Goal: Task Accomplishment & Management: Use online tool/utility

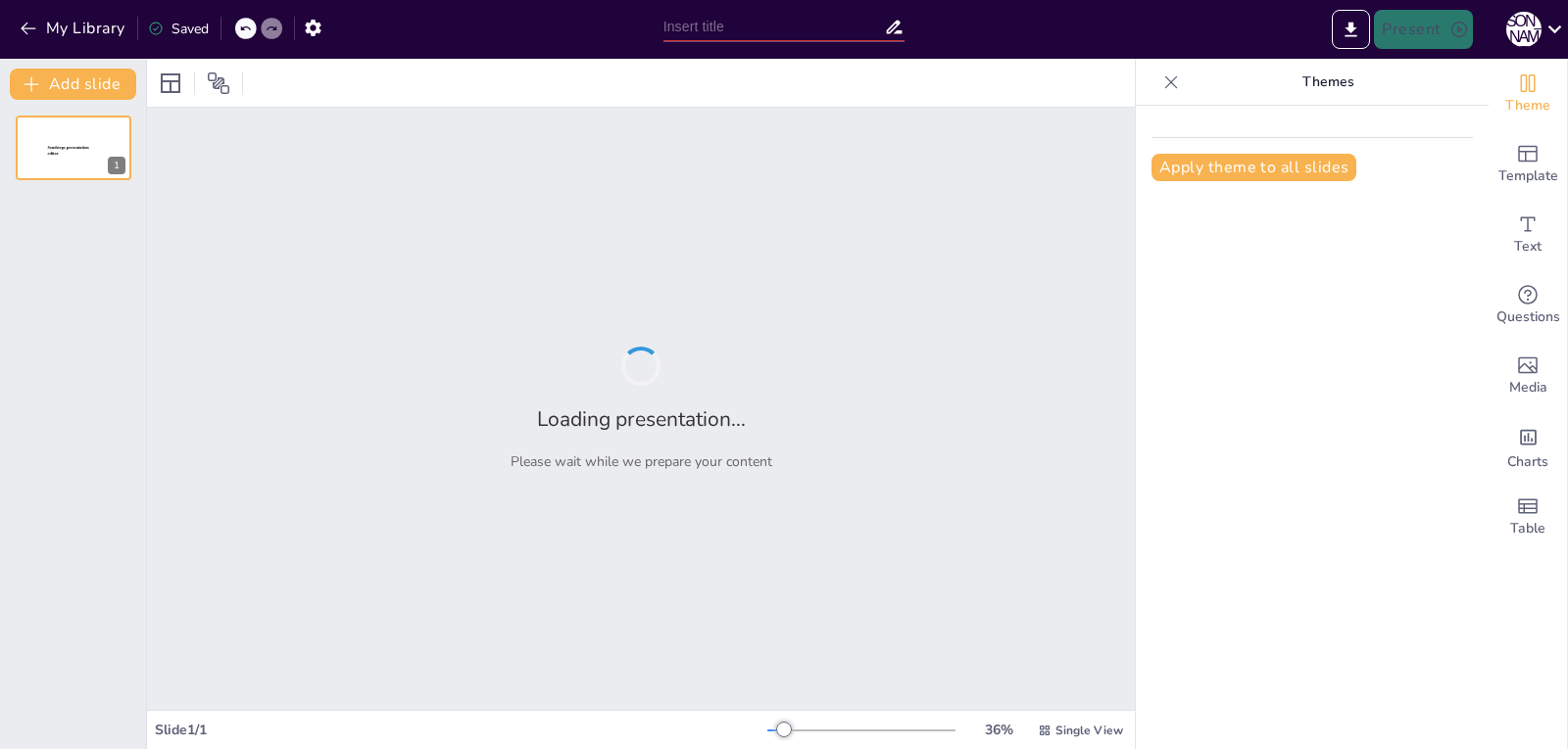
type input "Healthy & Yummy: Packed Lunches for Little Explorers"
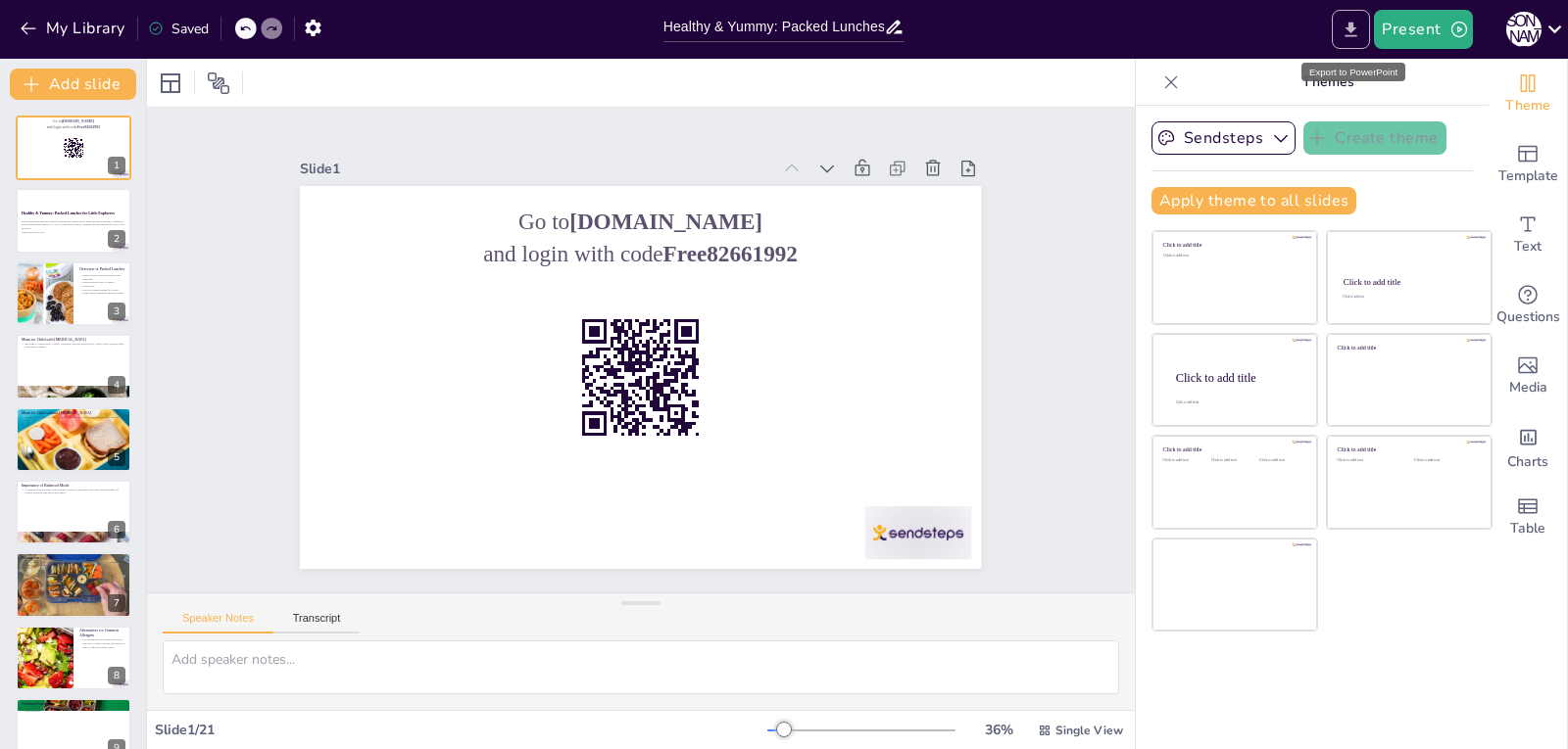
click at [1352, 41] on button "Export to PowerPoint" at bounding box center [1350, 29] width 38 height 39
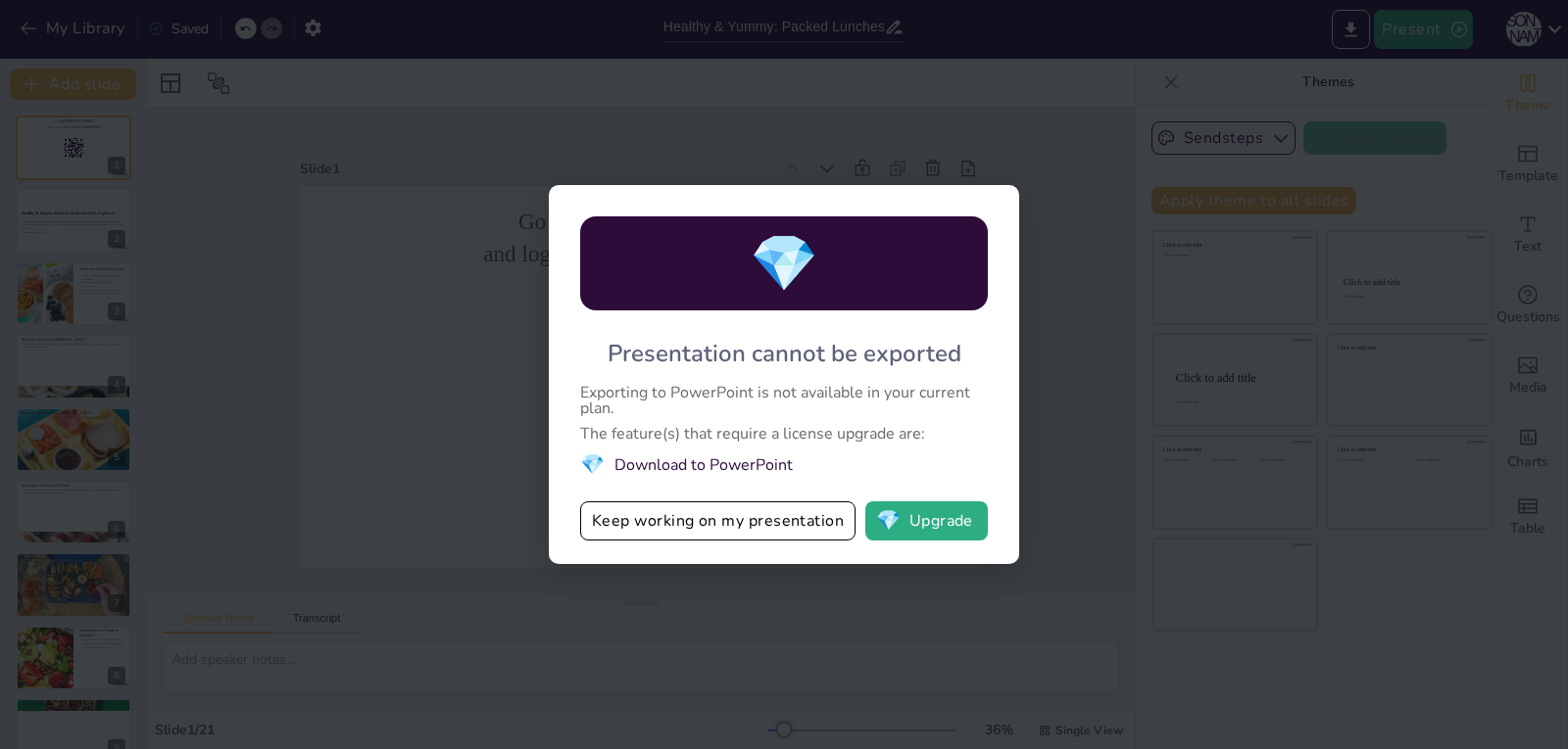
click at [936, 627] on div "💎 Presentation cannot be exported Exporting to PowerPoint is not available in y…" at bounding box center [784, 374] width 1568 height 749
click at [734, 204] on div "💎 Presentation cannot be exported Exporting to PowerPoint is not available in y…" at bounding box center [784, 375] width 470 height 379
click at [765, 528] on button "Keep working on my presentation" at bounding box center [718, 521] width 275 height 39
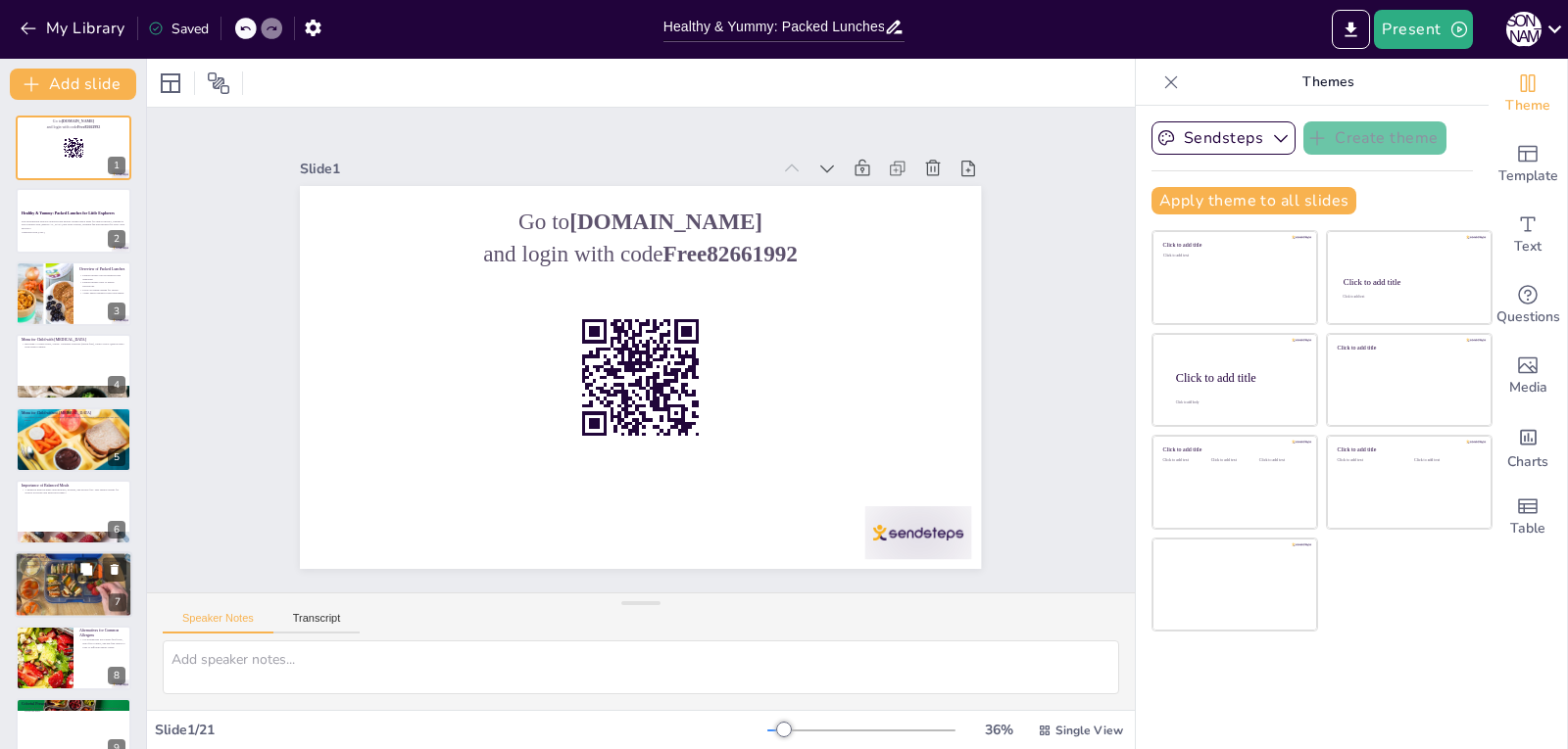
click at [70, 594] on div at bounding box center [74, 586] width 118 height 67
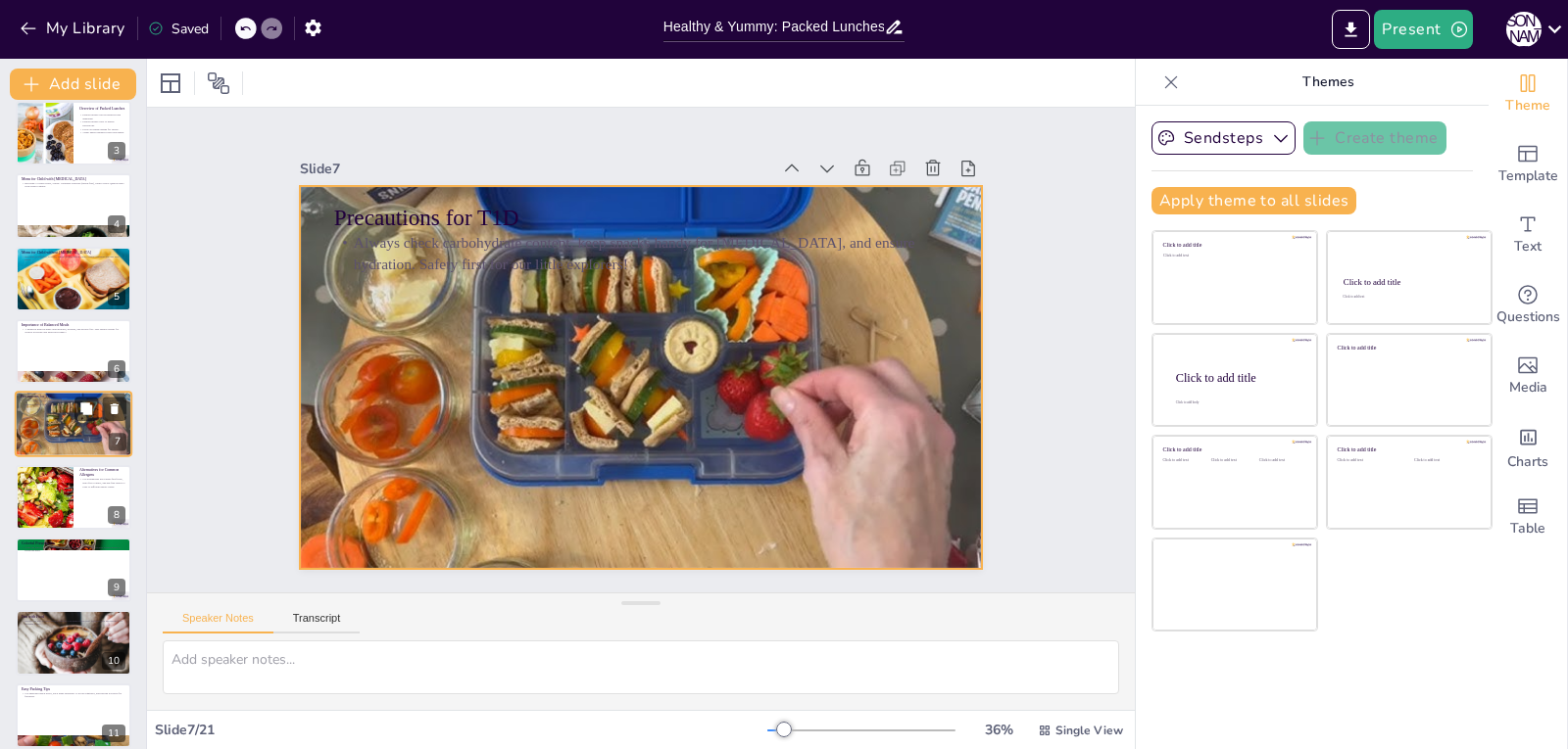
click at [69, 430] on div at bounding box center [74, 425] width 118 height 67
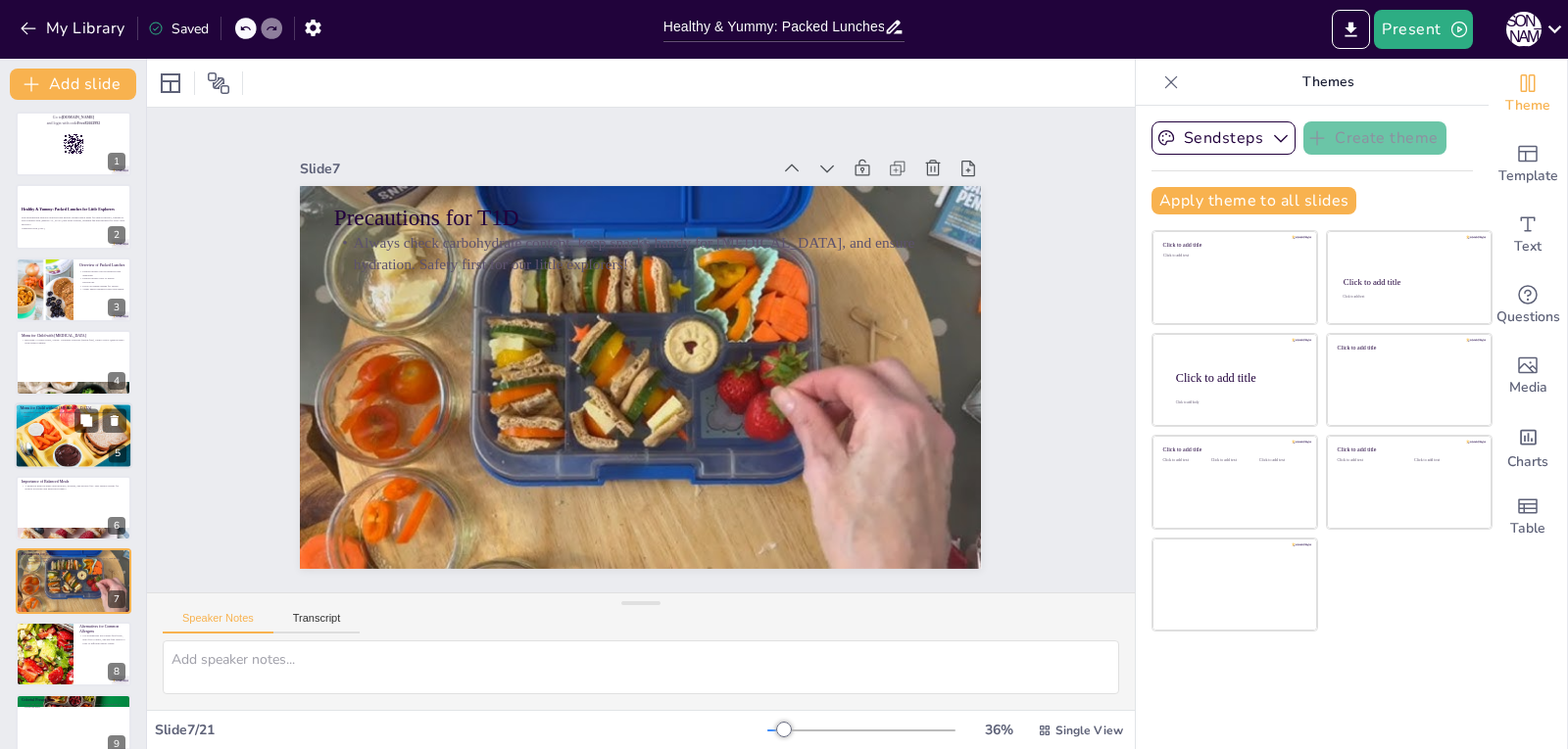
scroll to position [0, 0]
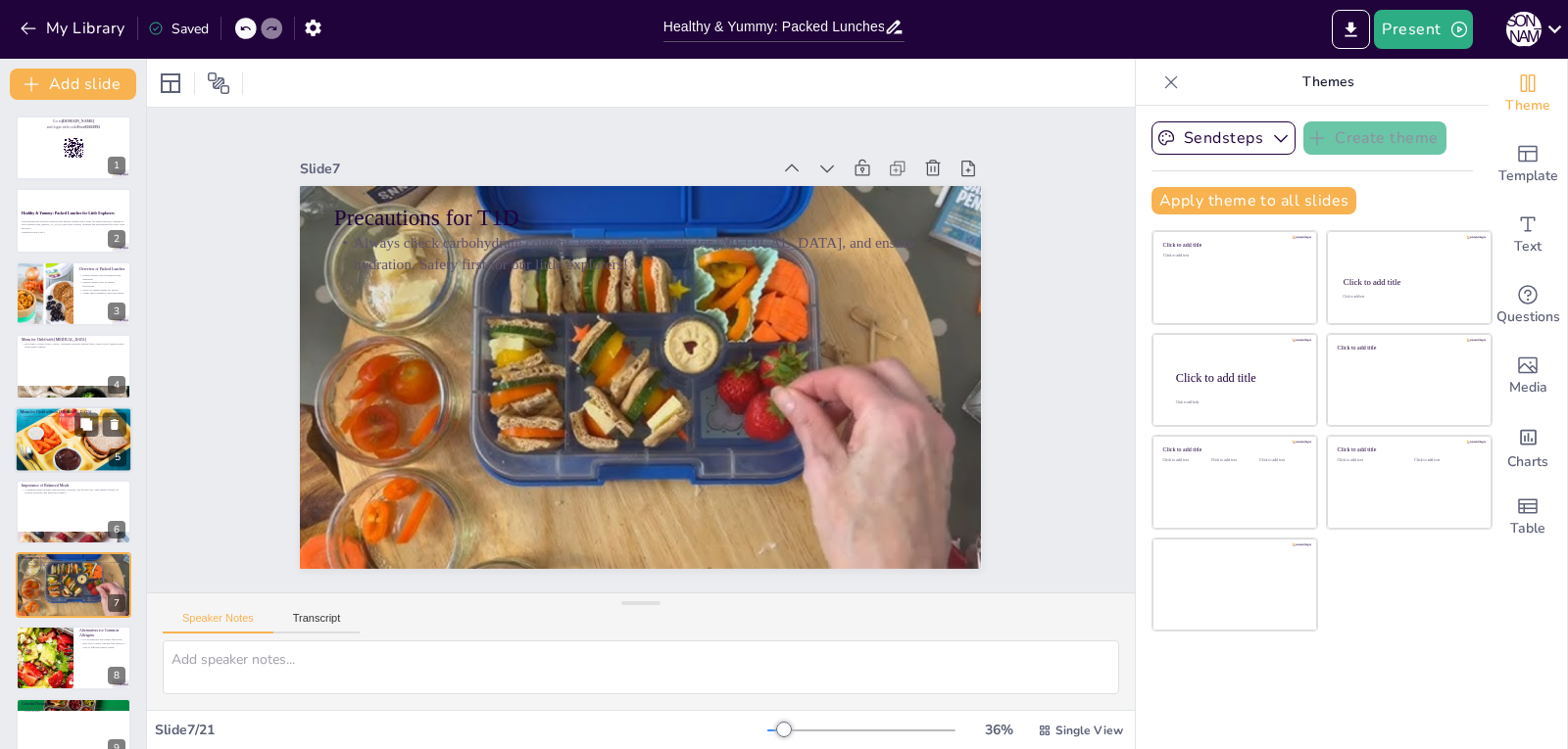
click at [51, 440] on div at bounding box center [74, 440] width 118 height 79
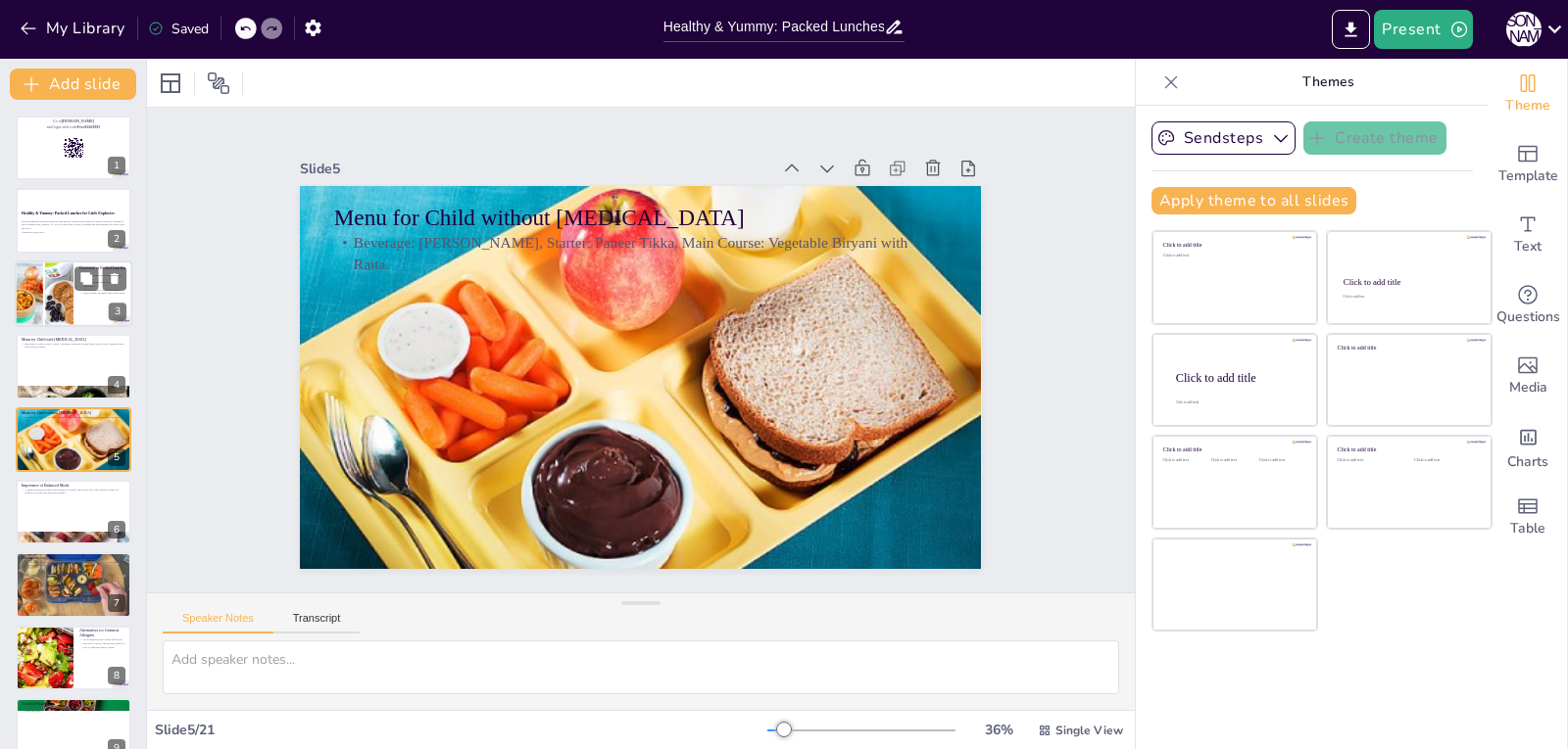
click at [63, 277] on div at bounding box center [43, 294] width 99 height 67
type textarea "Packed lunches are a great way to ensure kids get the nutrients they need while…"
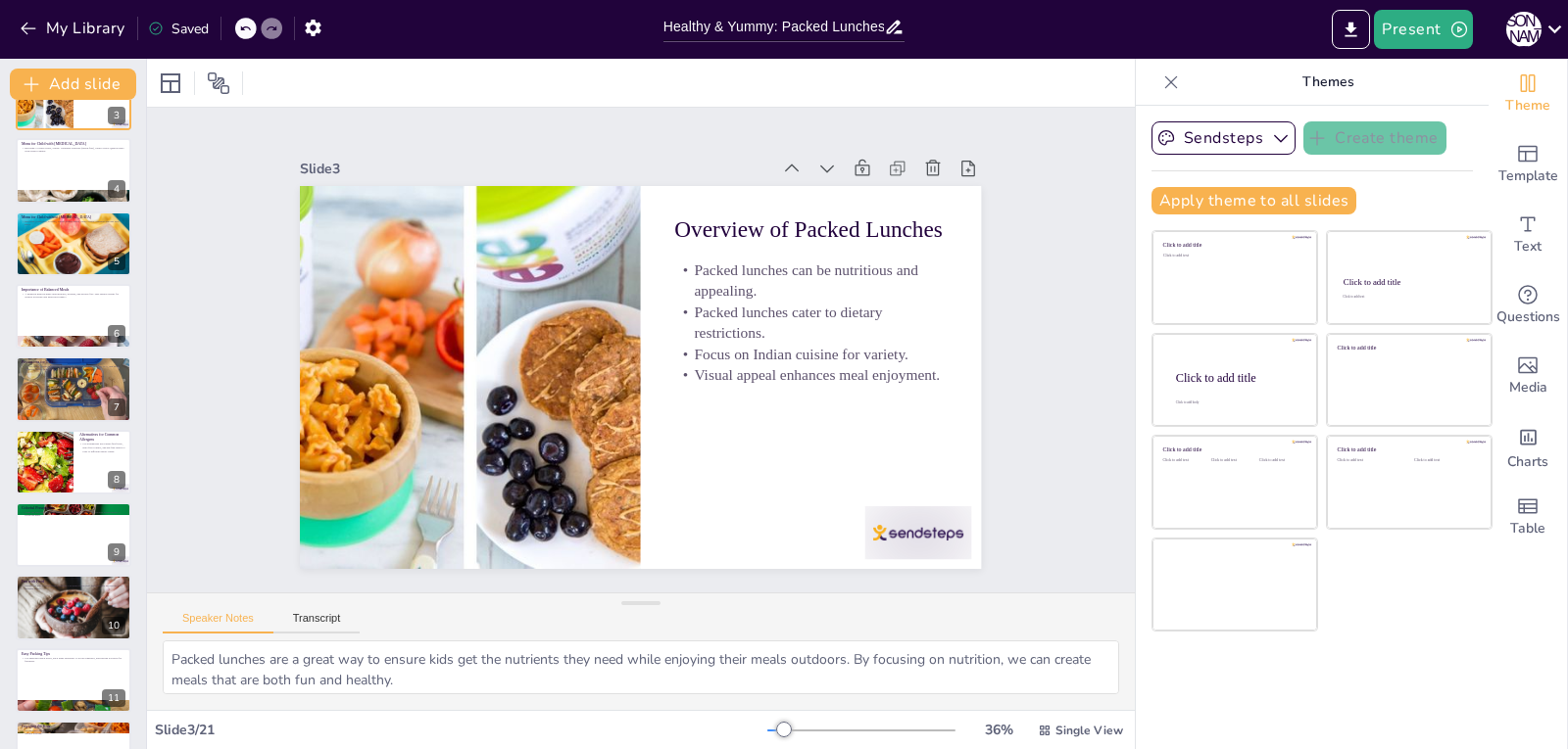
click at [2, 406] on div "Go to [DOMAIN_NAME] and login with code Free82661992 1 Healthy & Yummy: Packed …" at bounding box center [73, 680] width 146 height 1523
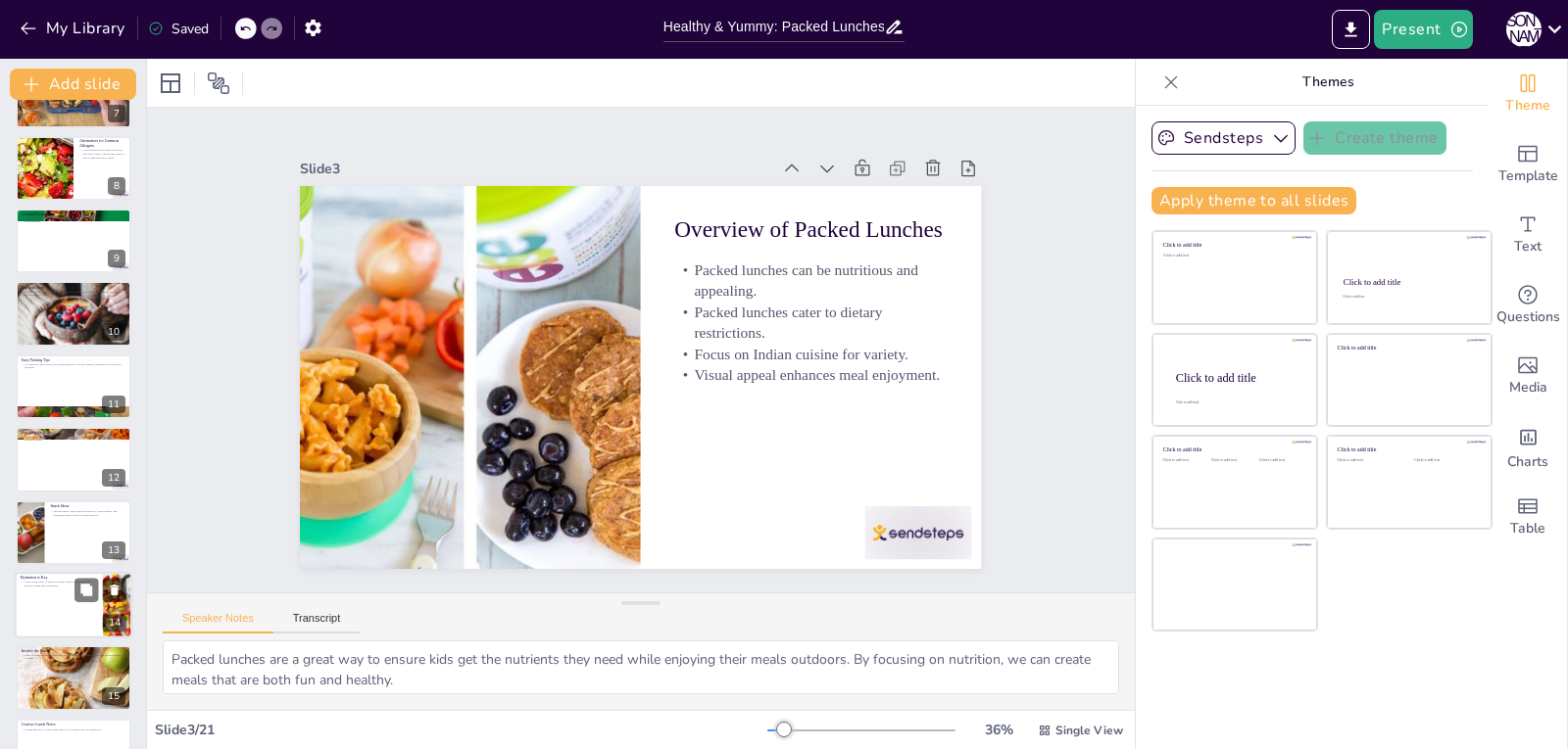
click at [45, 594] on div at bounding box center [74, 606] width 118 height 67
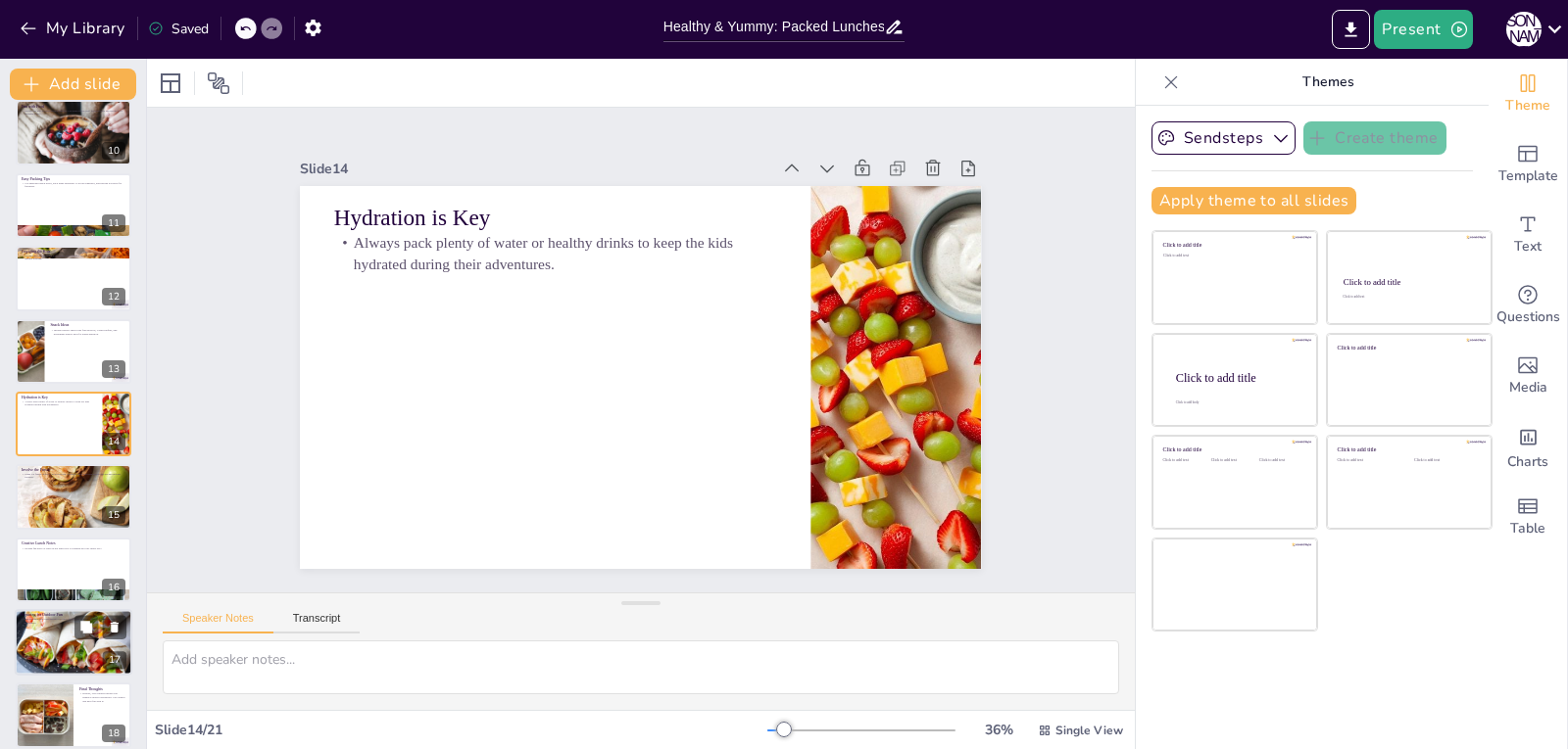
drag, startPoint x: 43, startPoint y: 524, endPoint x: 60, endPoint y: 556, distance: 36.2
click at [44, 524] on div at bounding box center [74, 497] width 116 height 116
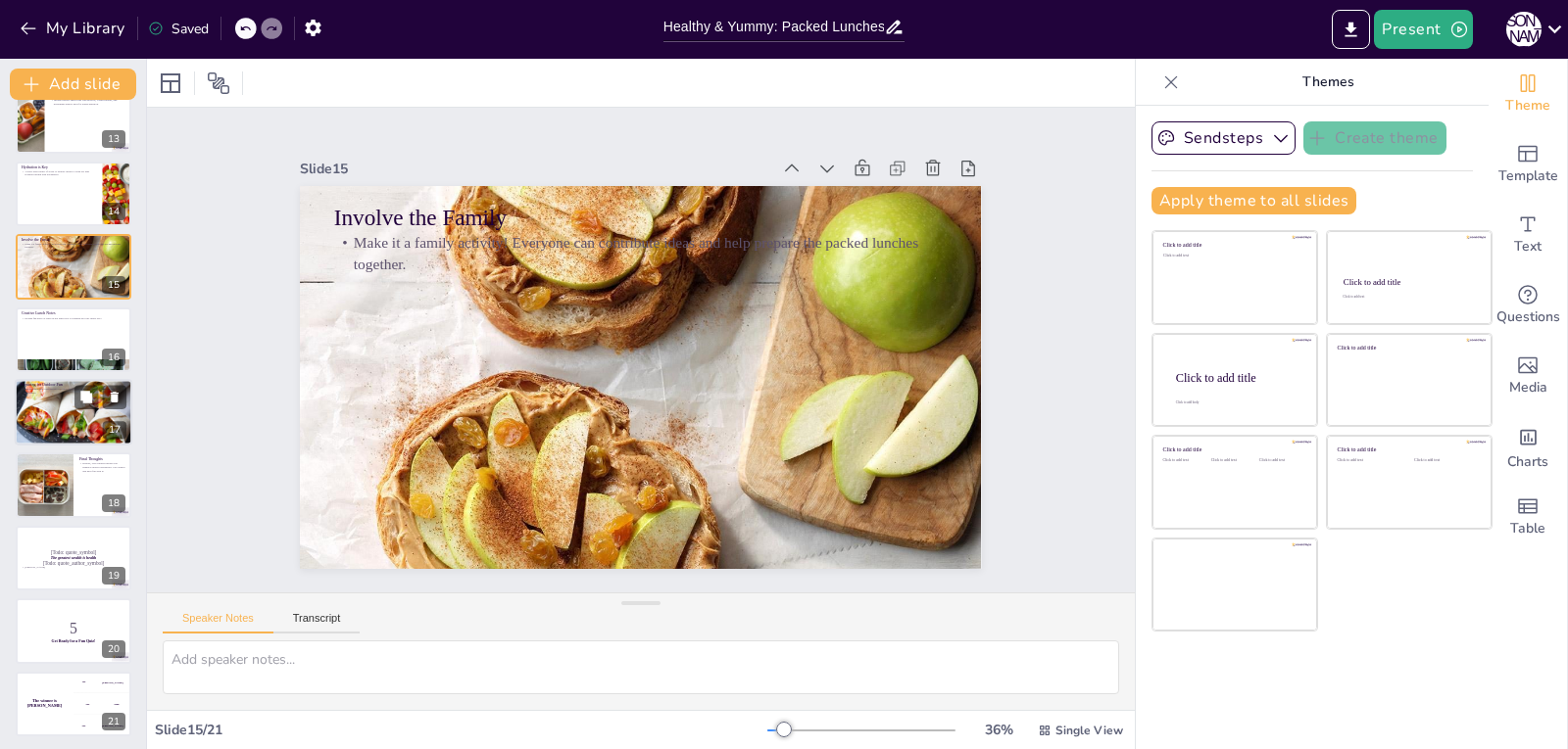
scroll to position [904, 0]
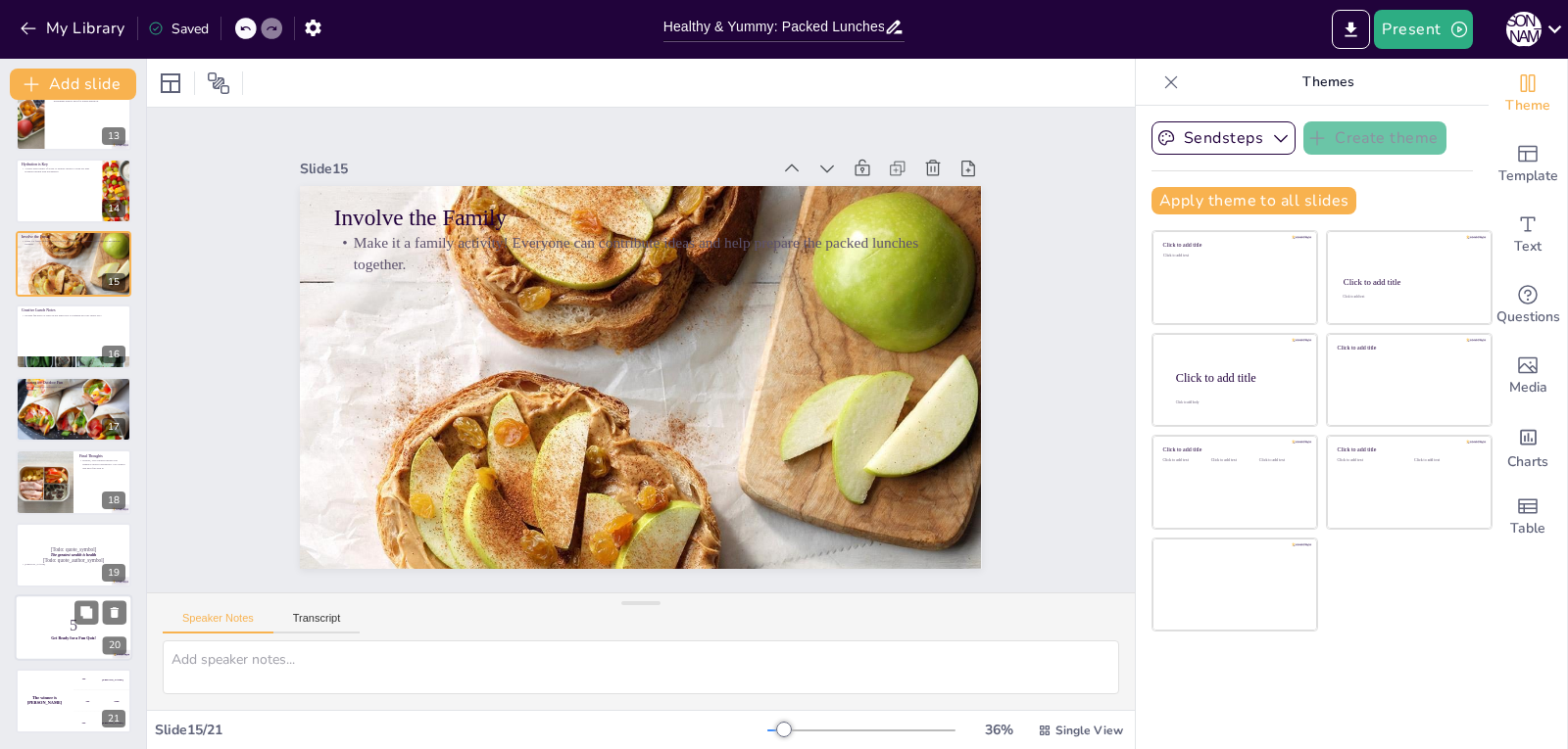
click at [57, 603] on div at bounding box center [74, 628] width 118 height 67
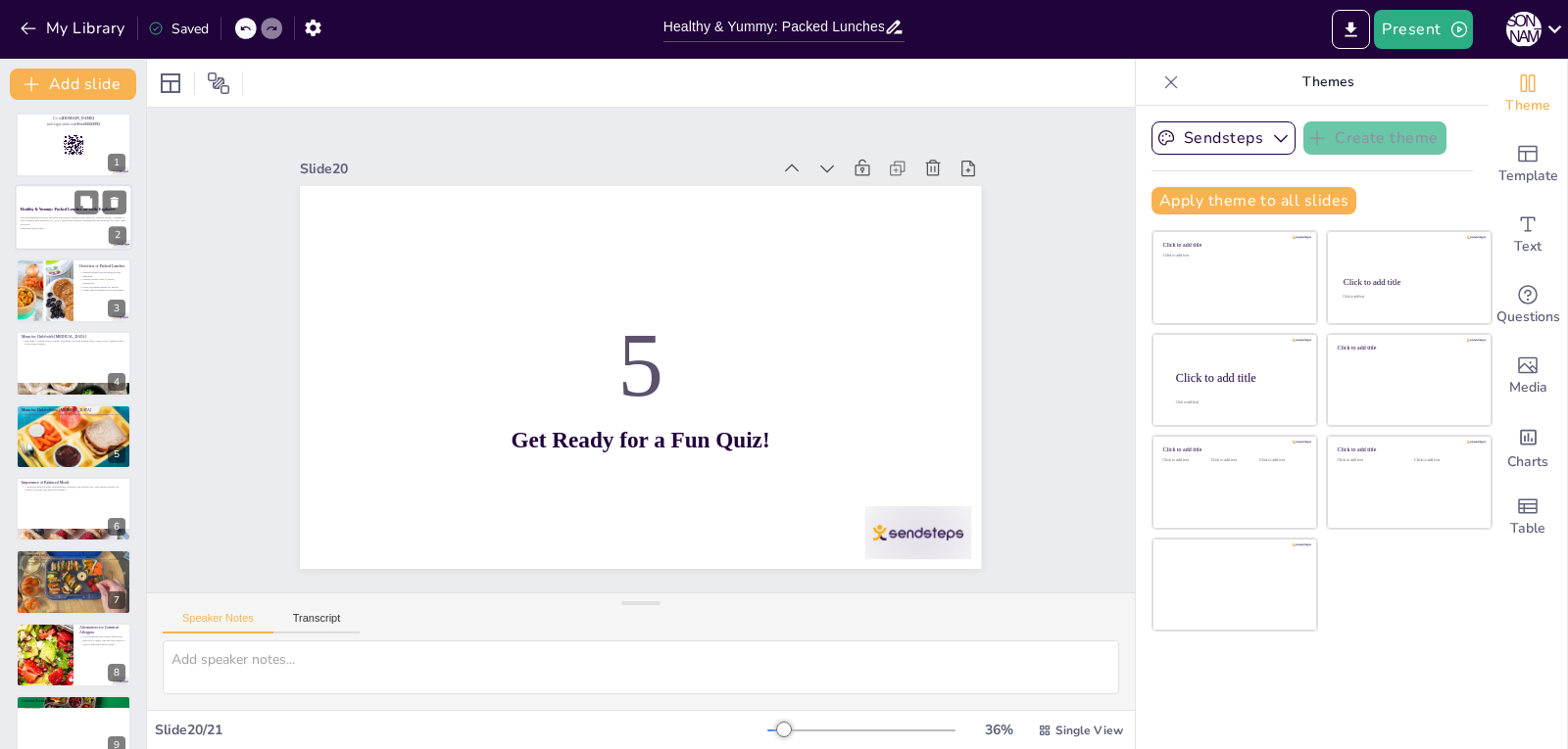
scroll to position [0, 0]
